Goal: Task Accomplishment & Management: Use online tool/utility

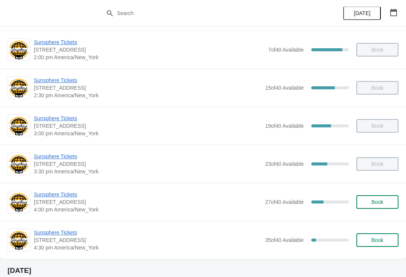
scroll to position [342, 0]
click at [63, 232] on span "Sunsphere Tickets" at bounding box center [148, 233] width 228 height 8
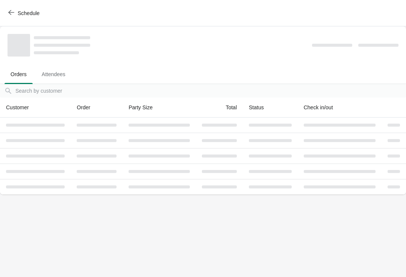
scroll to position [0, 0]
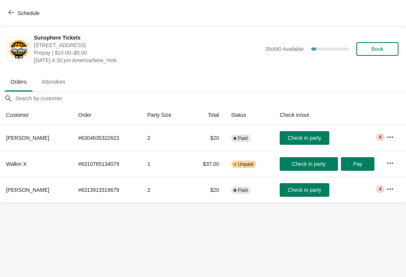
click at [314, 136] on span "Check in party" at bounding box center [304, 138] width 33 height 6
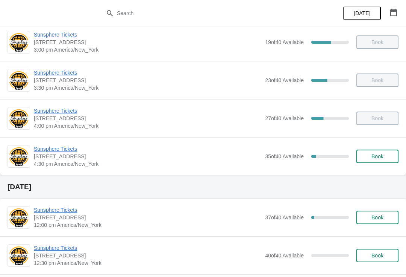
scroll to position [428, 0]
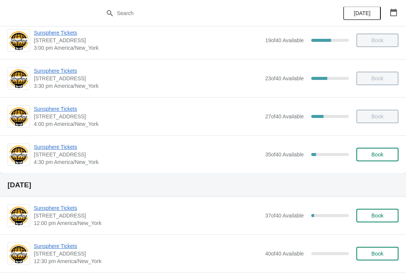
click at [44, 150] on span "Sunsphere Tickets" at bounding box center [148, 147] width 228 height 8
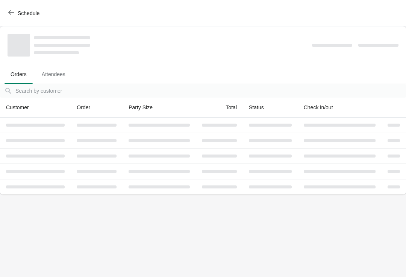
scroll to position [0, 0]
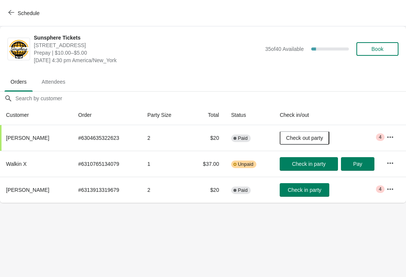
click at [390, 157] on button "button" at bounding box center [391, 163] width 14 height 14
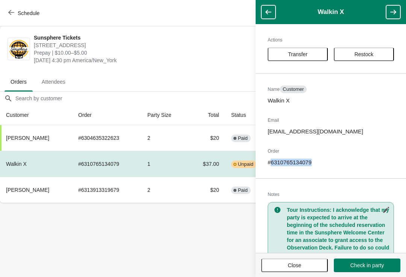
copy p "6310765134079"
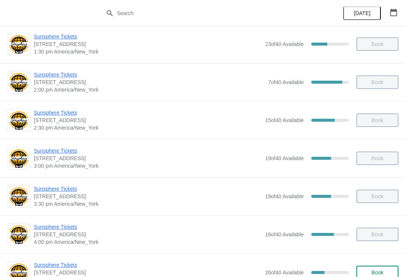
scroll to position [364, 0]
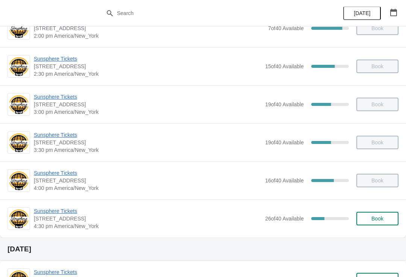
click at [74, 211] on span "Sunsphere Tickets" at bounding box center [148, 211] width 228 height 8
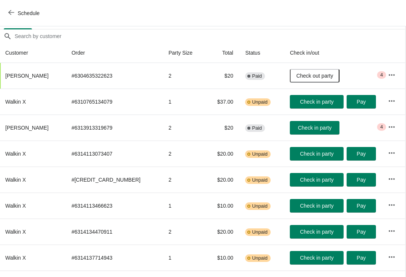
scroll to position [62, 0]
click at [320, 126] on span "Check in party" at bounding box center [314, 128] width 33 height 6
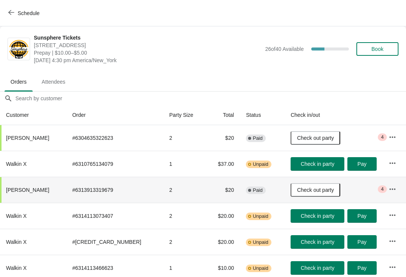
scroll to position [0, 0]
